Goal: Check status: Check status

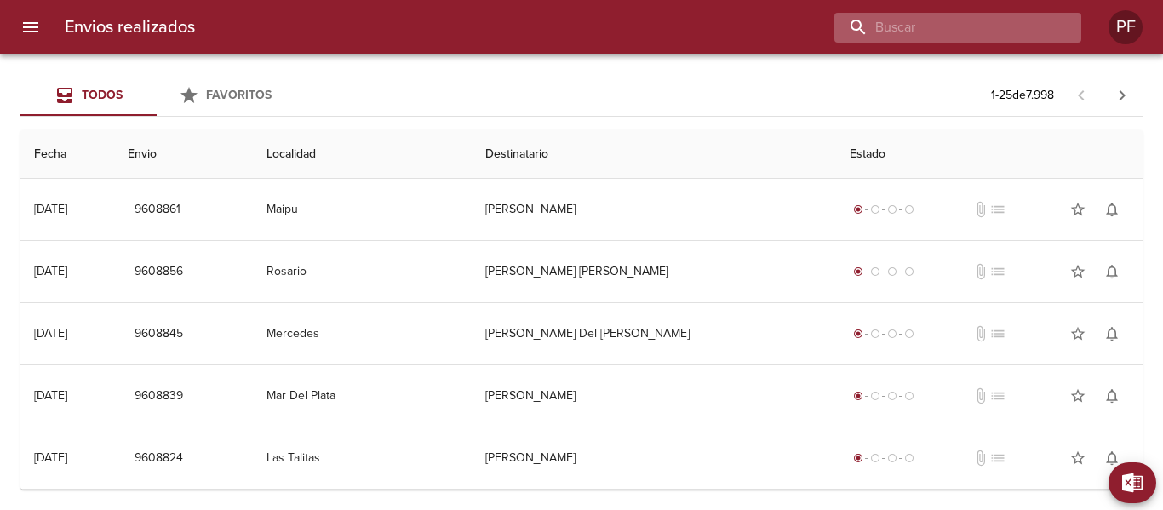
click at [973, 22] on input "buscar" at bounding box center [943, 28] width 218 height 30
paste input "9551127"
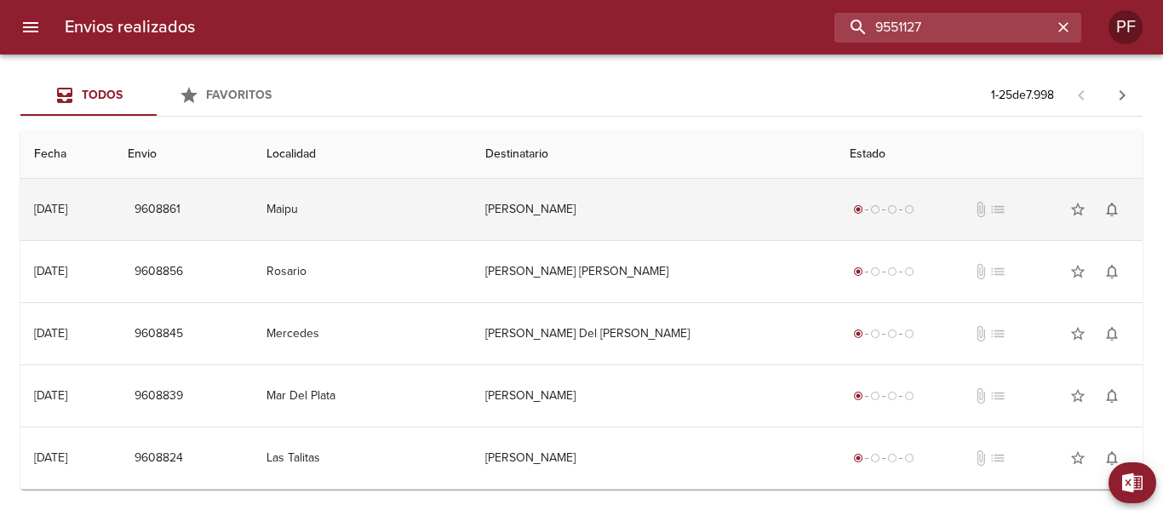
type input "9551127"
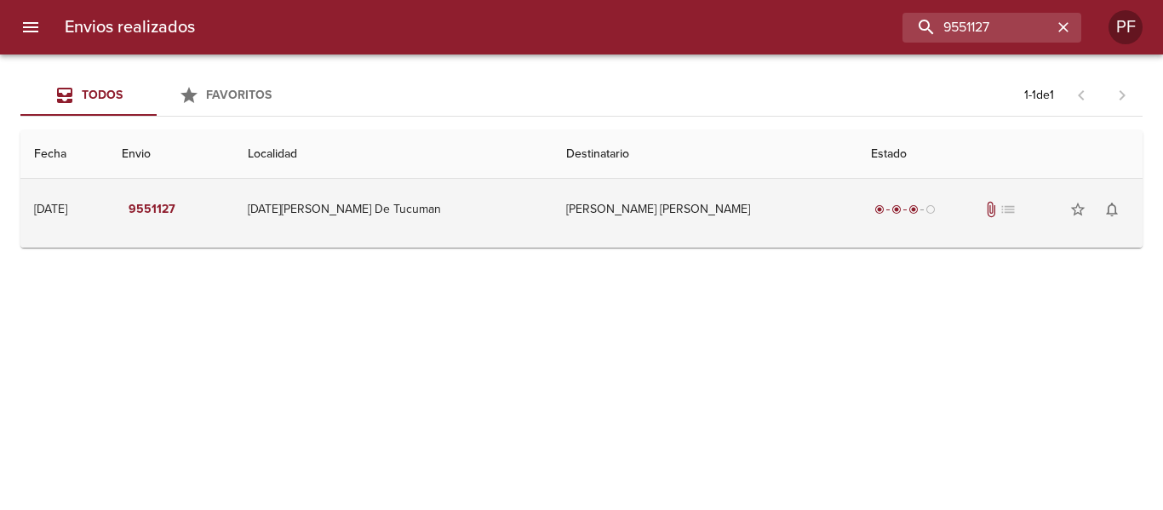
click at [631, 205] on td "[PERSON_NAME] [PERSON_NAME]" at bounding box center [704, 209] width 305 height 61
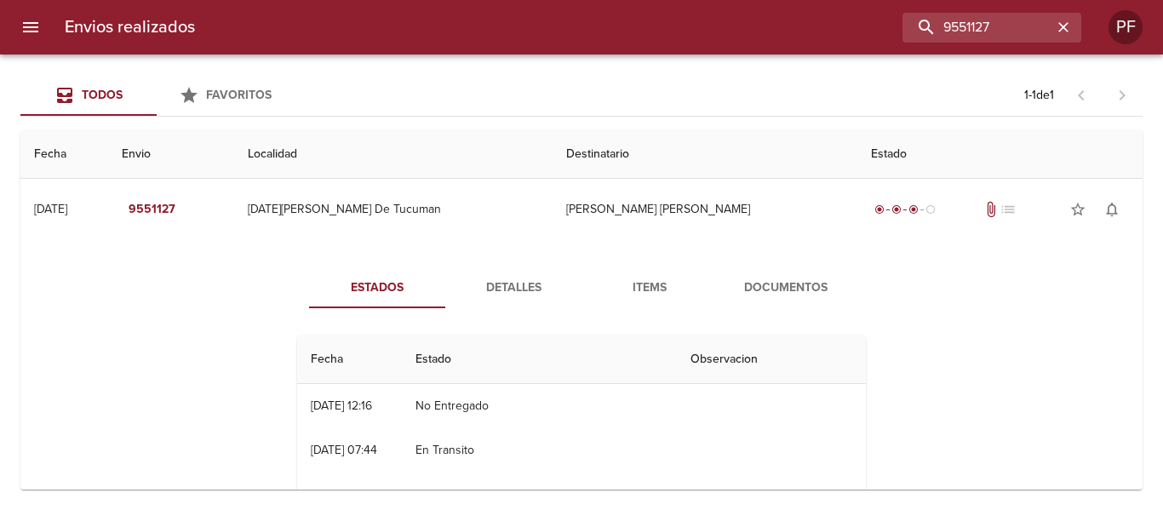
click at [494, 294] on span "Detalles" at bounding box center [513, 287] width 116 height 21
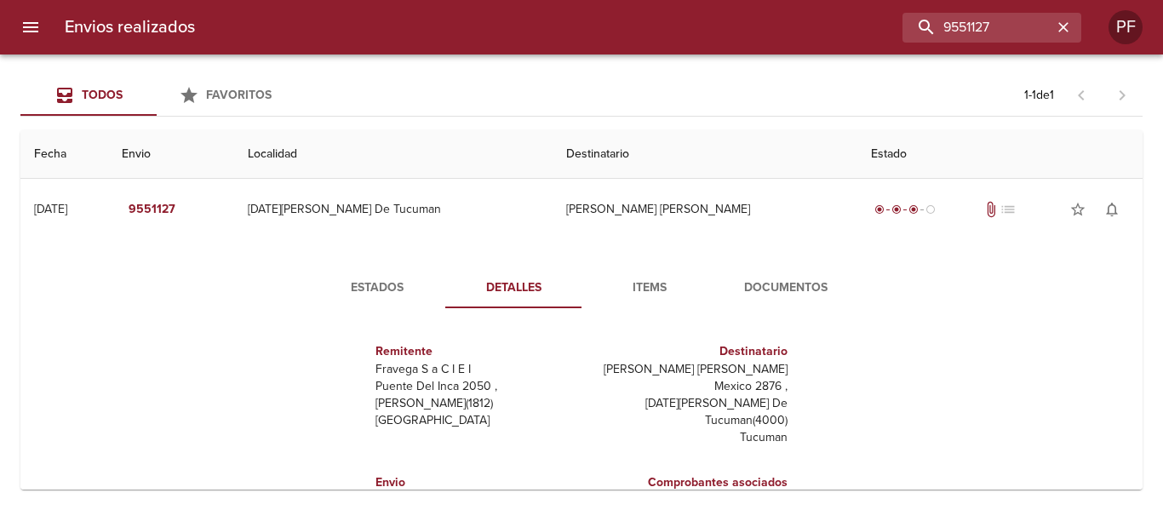
click at [649, 285] on span "Items" at bounding box center [649, 287] width 116 height 21
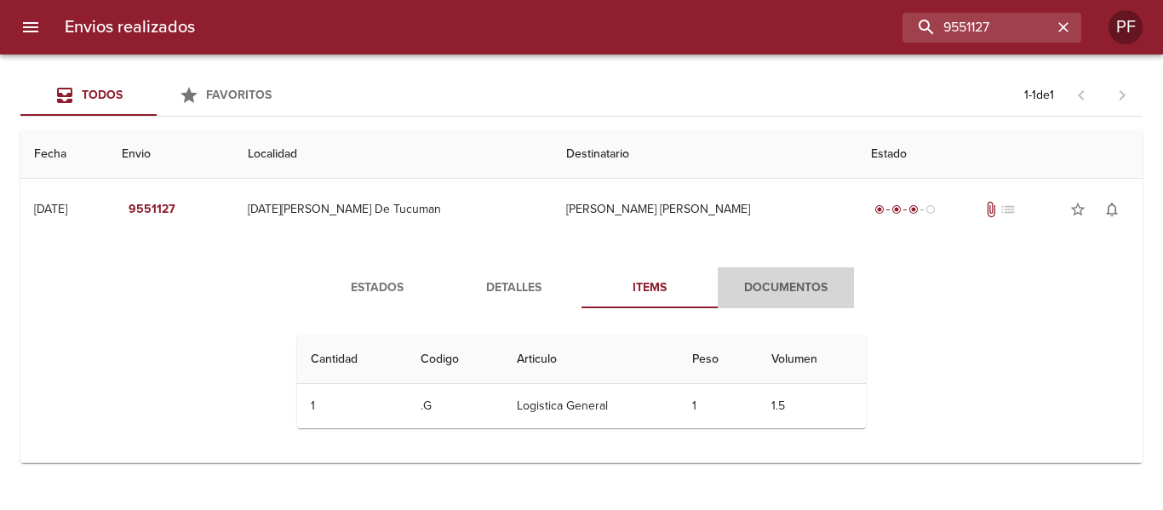
click at [786, 298] on span "Documentos" at bounding box center [786, 287] width 116 height 21
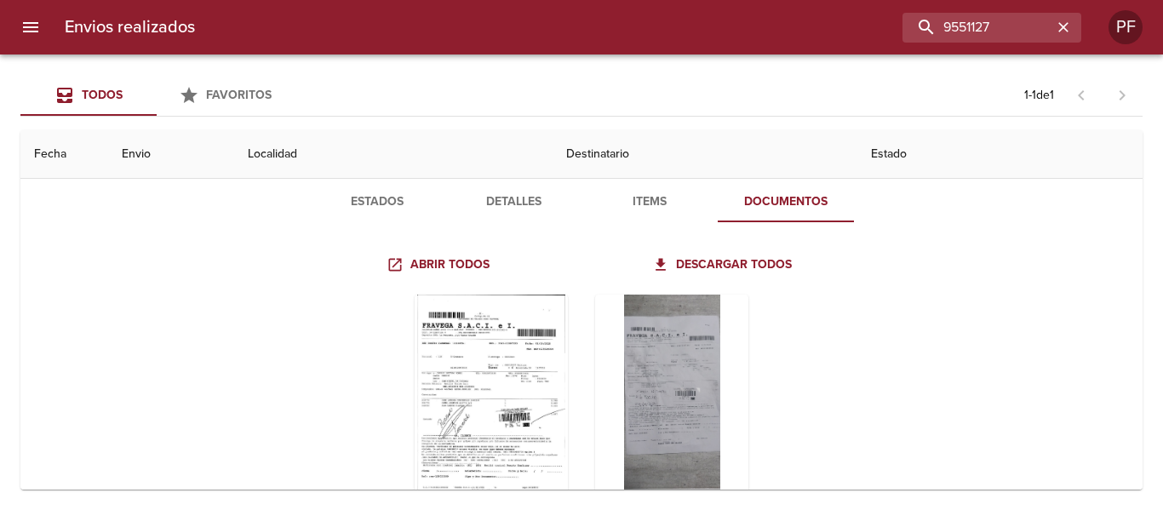
scroll to position [152, 0]
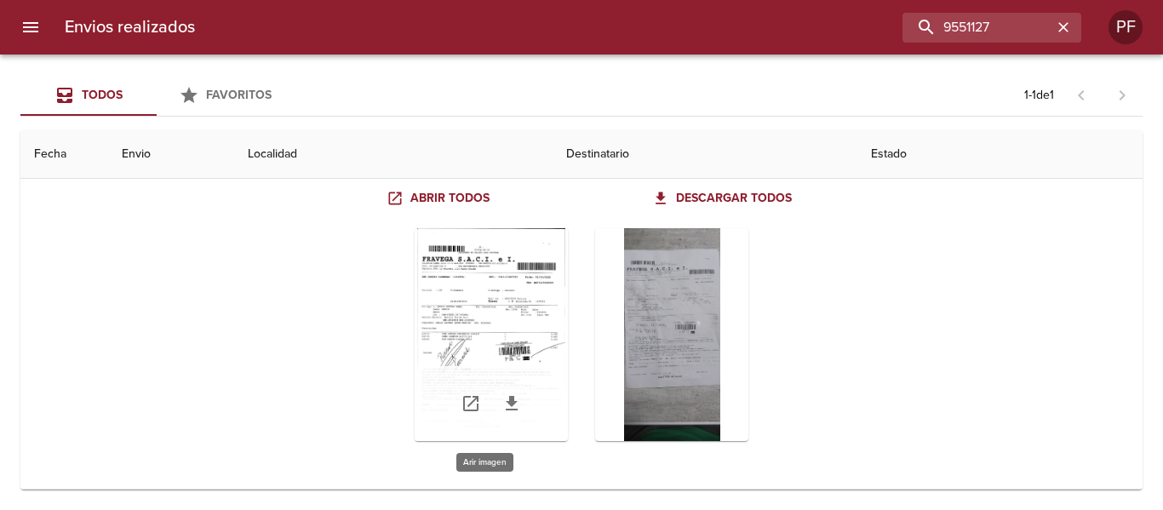
click at [519, 310] on div "Tabla de envíos del cliente" at bounding box center [490, 334] width 153 height 213
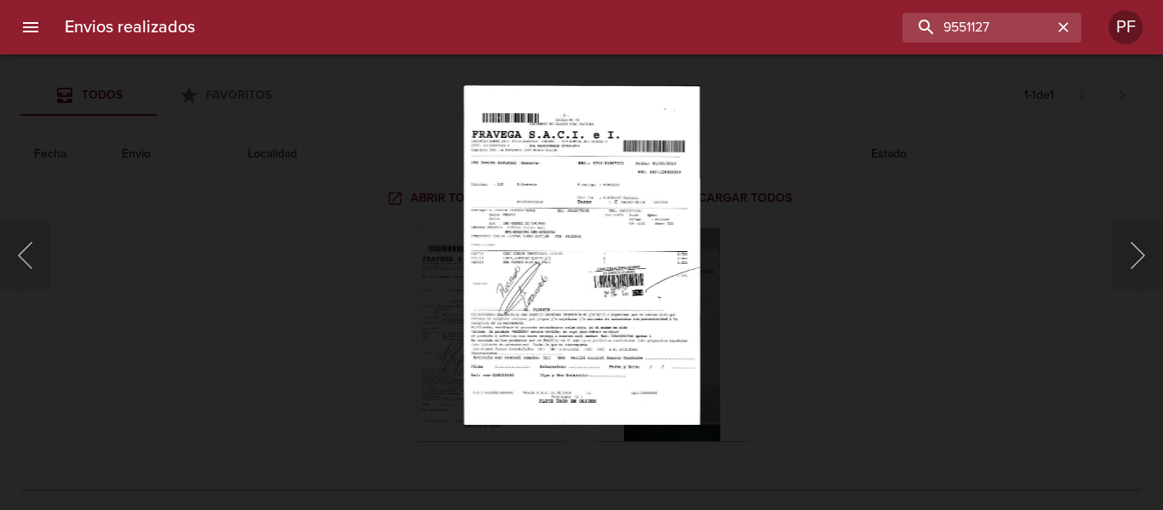
click at [794, 329] on div "Lightbox" at bounding box center [581, 255] width 1163 height 510
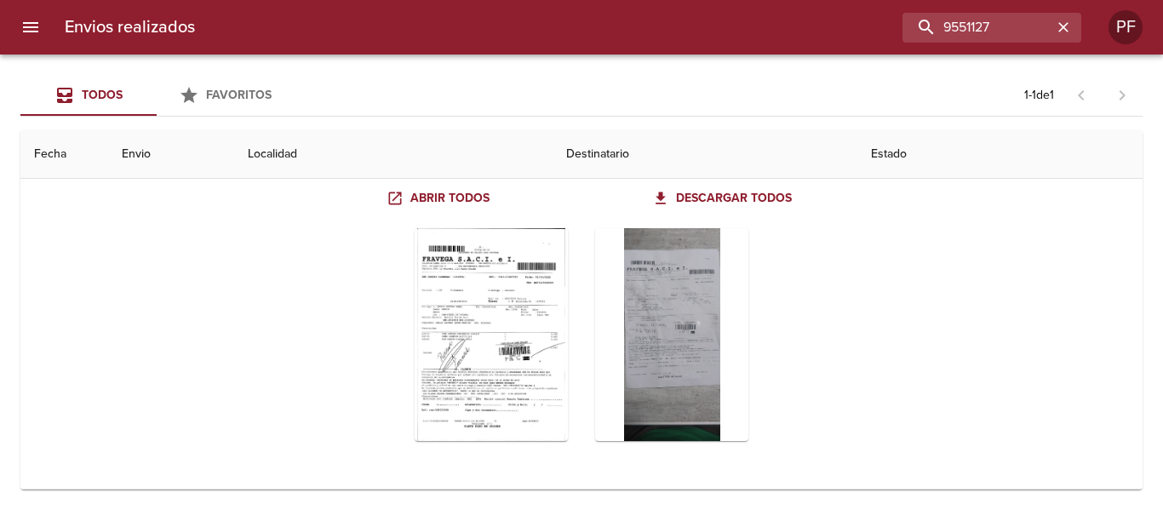
click at [801, 322] on div "Tabla de envíos del cliente" at bounding box center [581, 334] width 569 height 240
